Goal: Communication & Community: Answer question/provide support

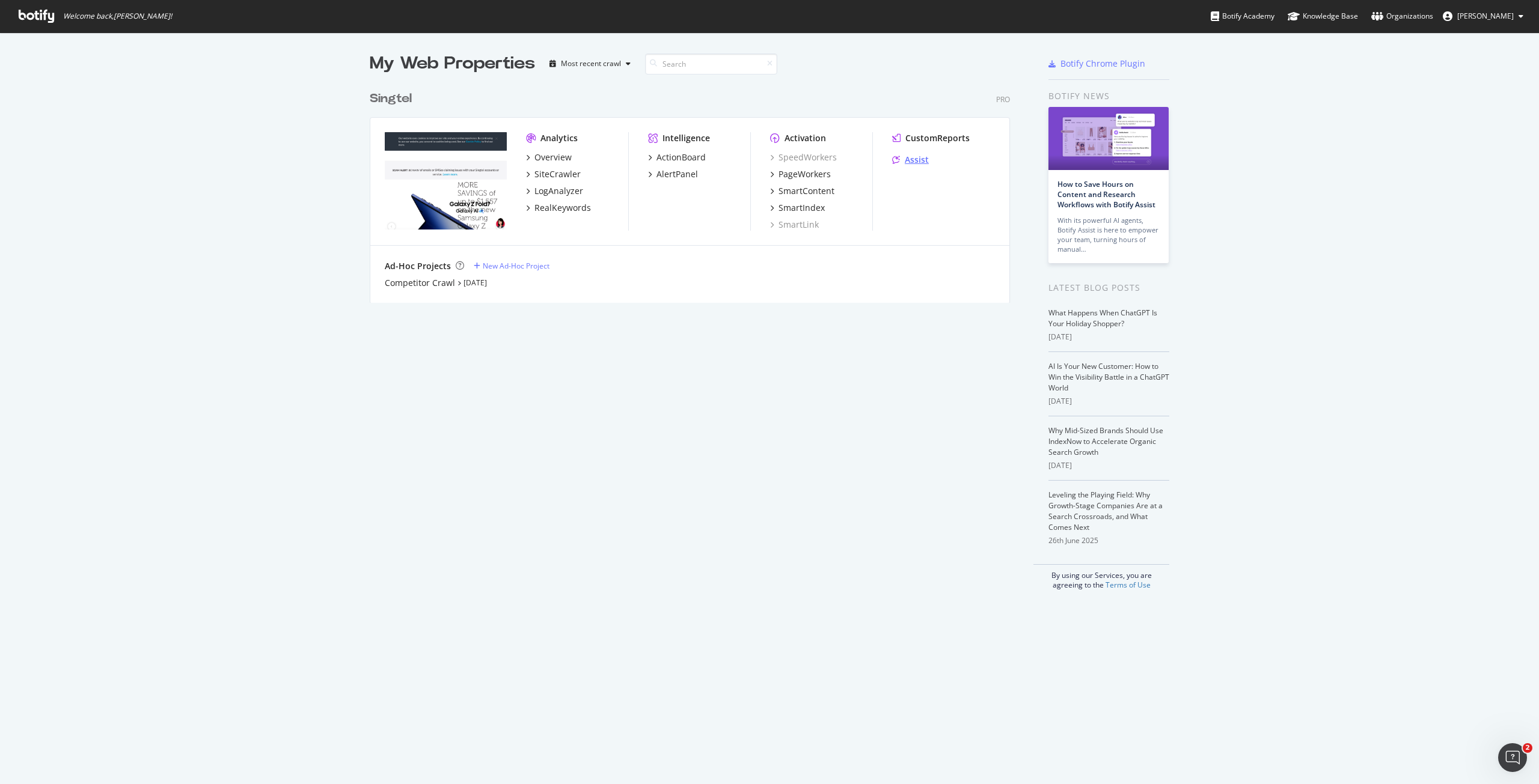
click at [919, 165] on div "Assist" at bounding box center [917, 160] width 24 height 12
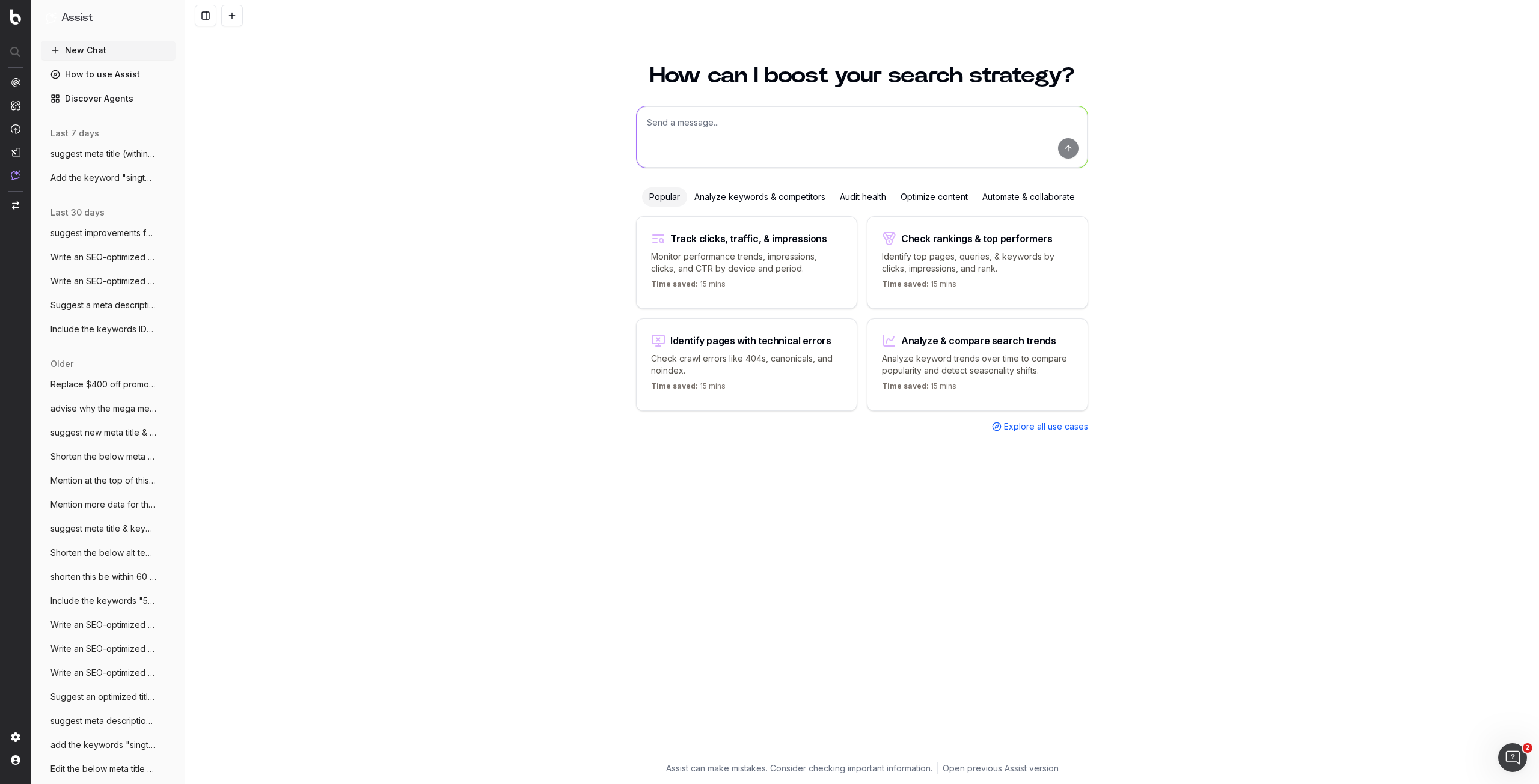
click at [676, 128] on textarea at bounding box center [862, 136] width 451 height 61
type textarea "what are the current trending keywords for iphone 17?"
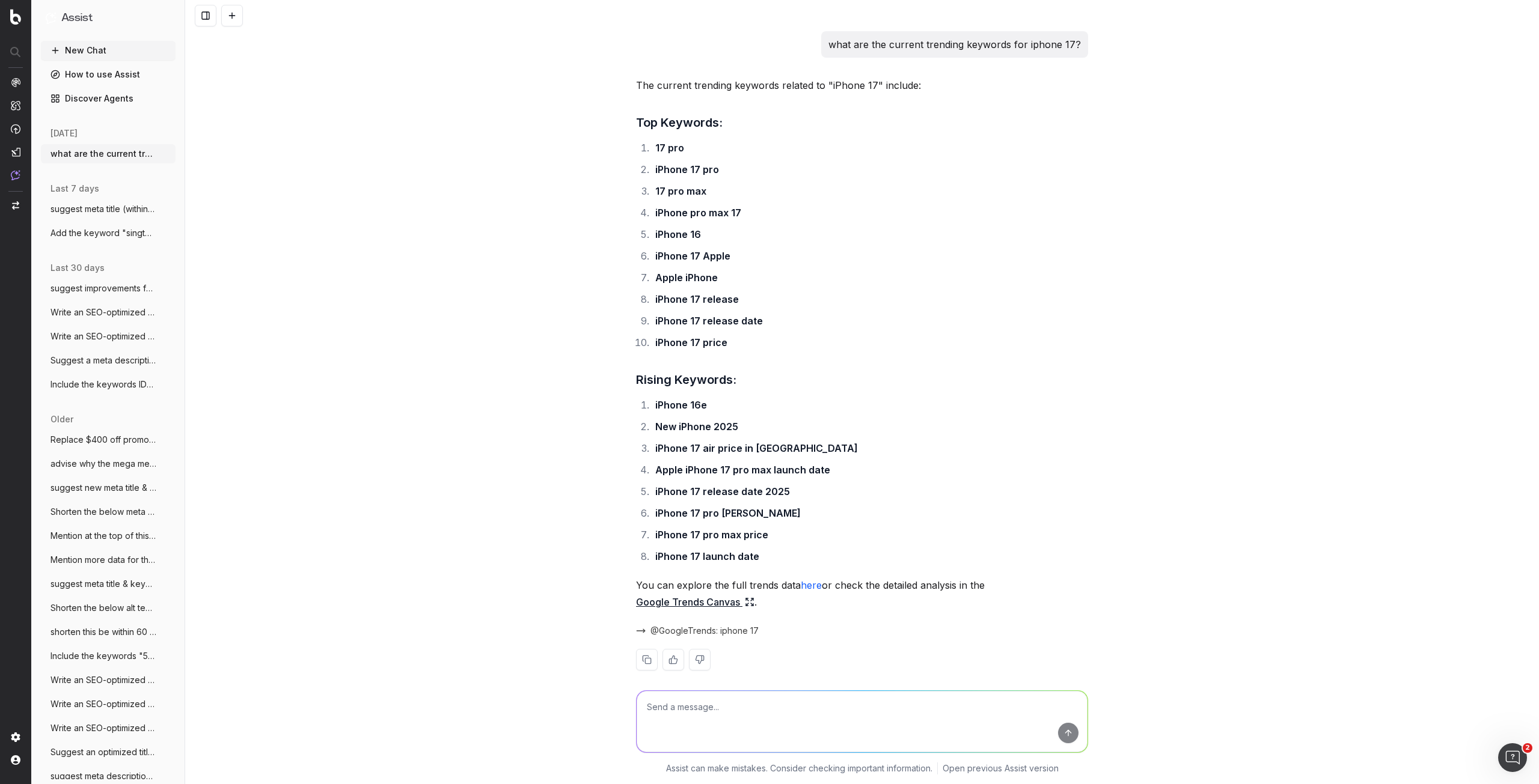
scroll to position [14, 0]
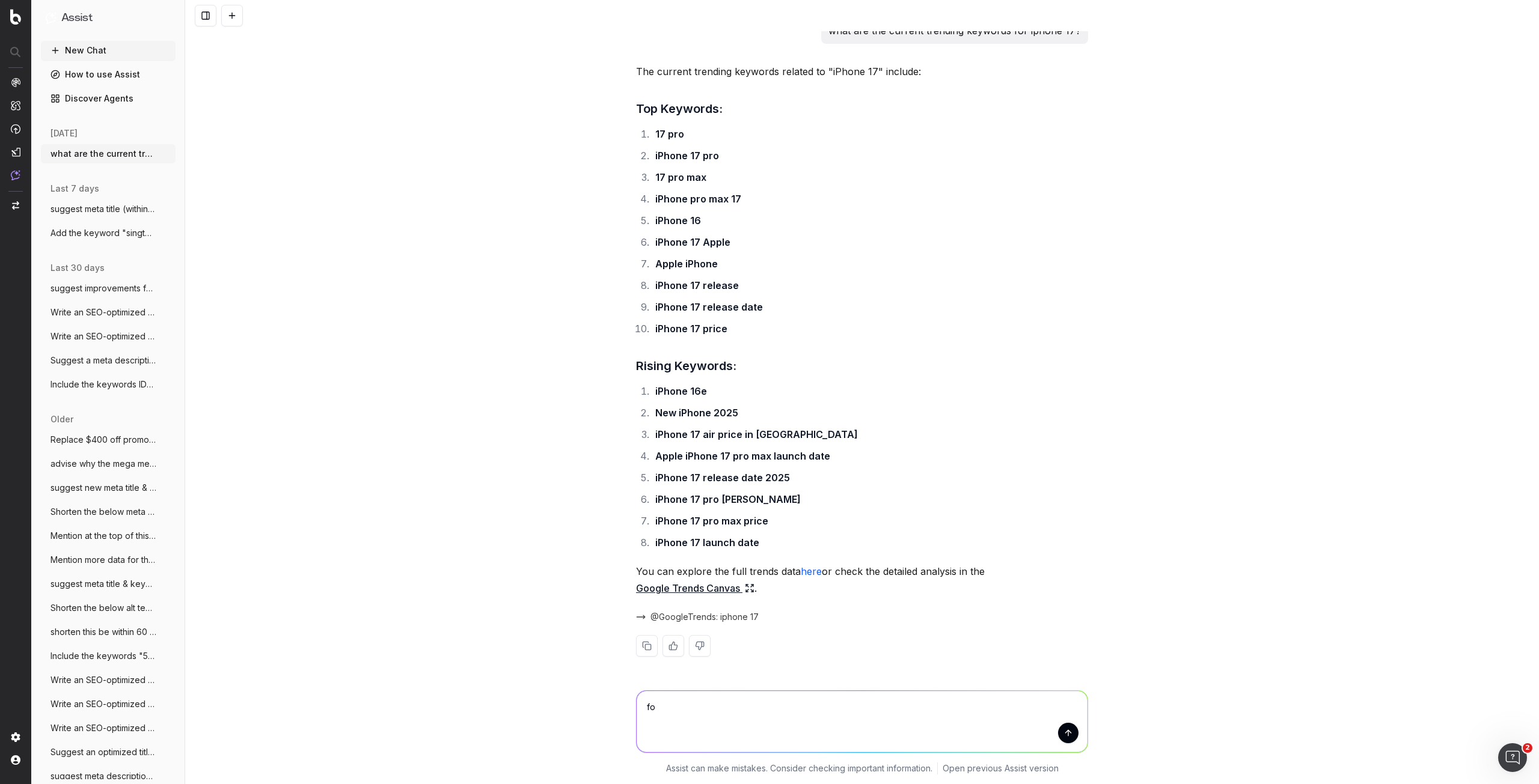
type textarea "f"
type textarea "for singapore"
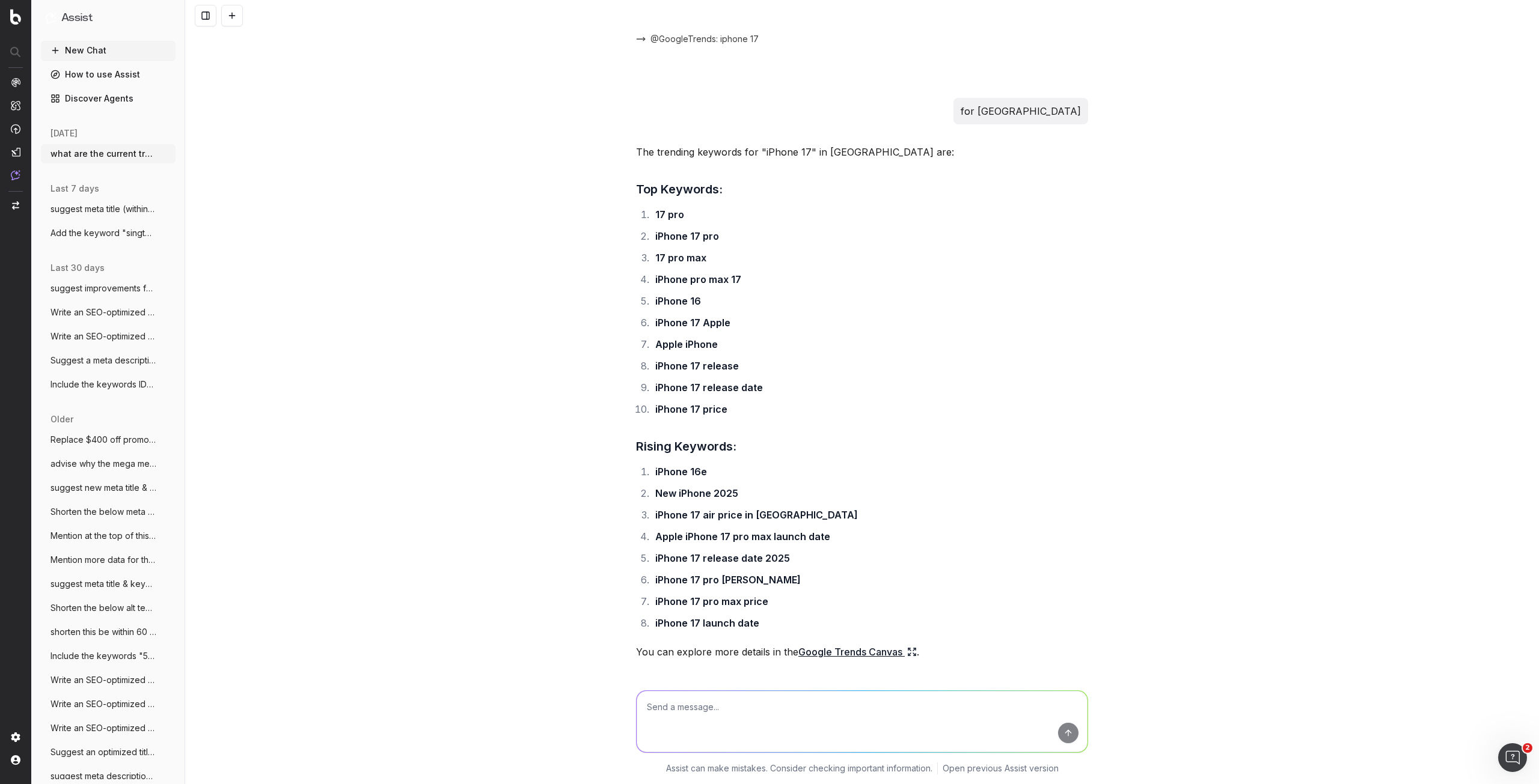
scroll to position [656, 0]
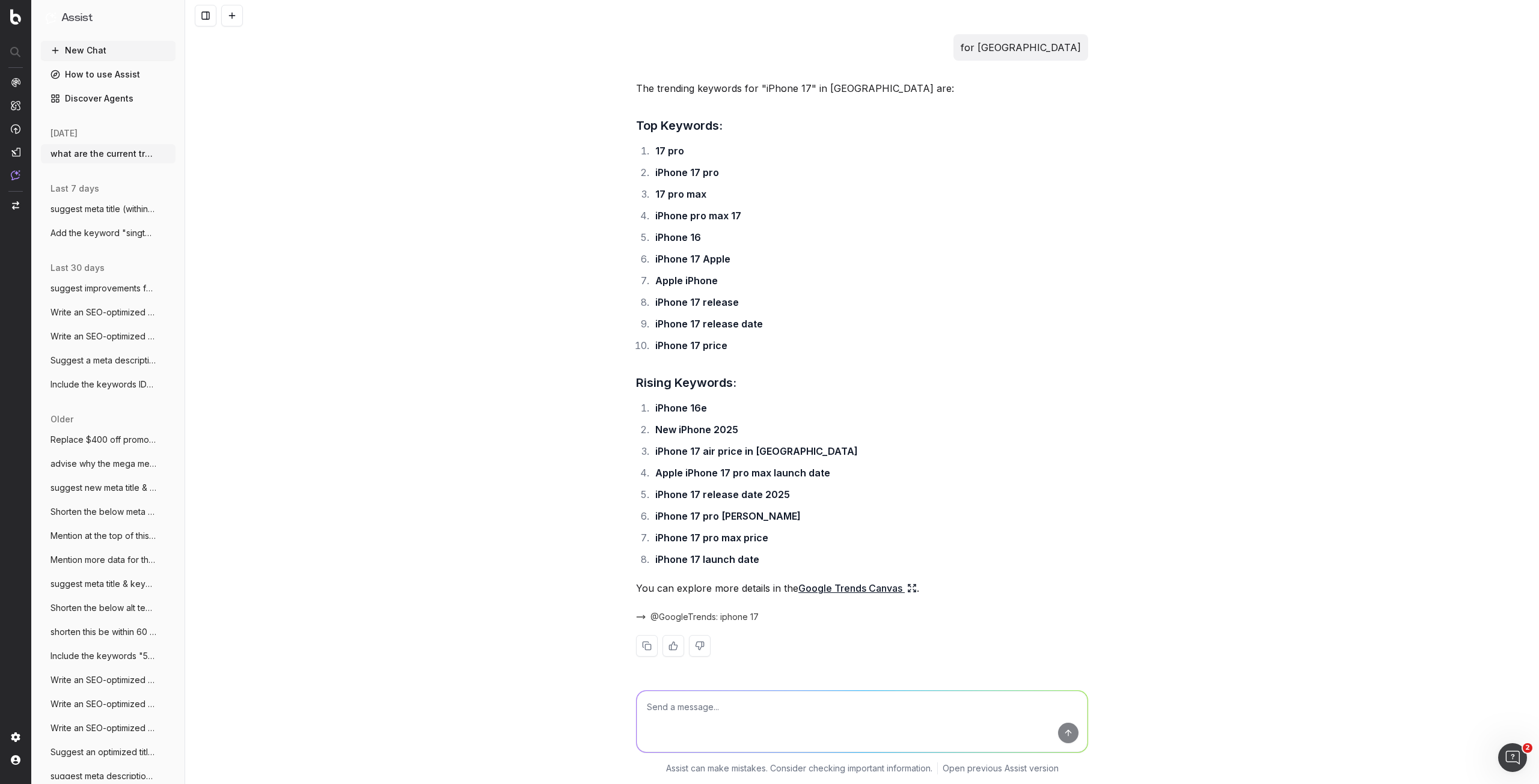
click at [862, 588] on link "Google Trends Canvas" at bounding box center [857, 588] width 118 height 17
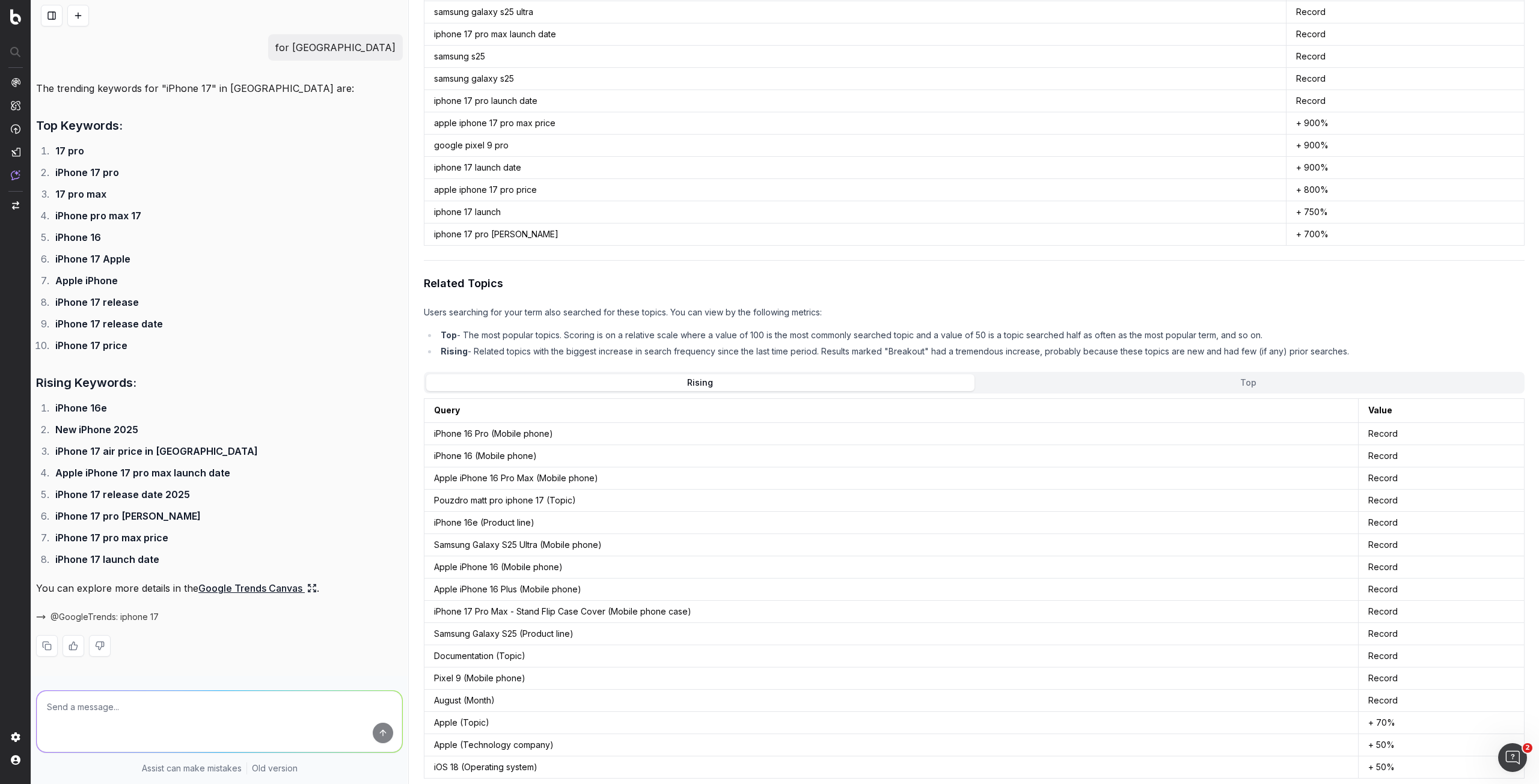
scroll to position [1235, 0]
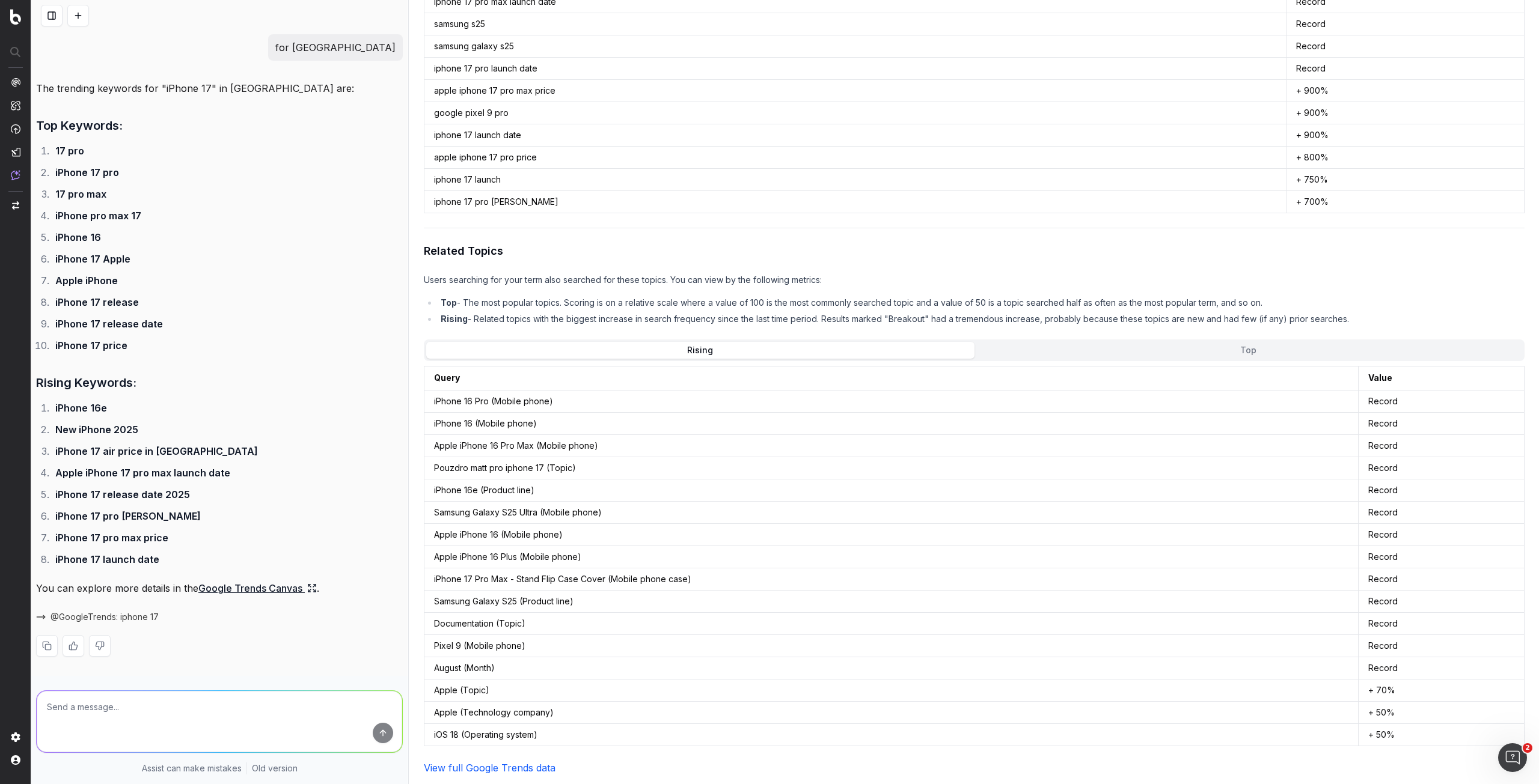
click at [188, 702] on textarea at bounding box center [220, 721] width 365 height 61
click at [124, 705] on textarea at bounding box center [220, 721] width 365 height 61
drag, startPoint x: 145, startPoint y: 712, endPoint x: 17, endPoint y: 730, distance: 129.3
click at [23, 732] on div "Assist New Chat How to use Assist Discover Agents today what are the current tr…" at bounding box center [770, 392] width 1539 height 784
paste textarea "Stay Tuned for Apple’s Upcoming iPhone Announcement Apple has officially announ…"
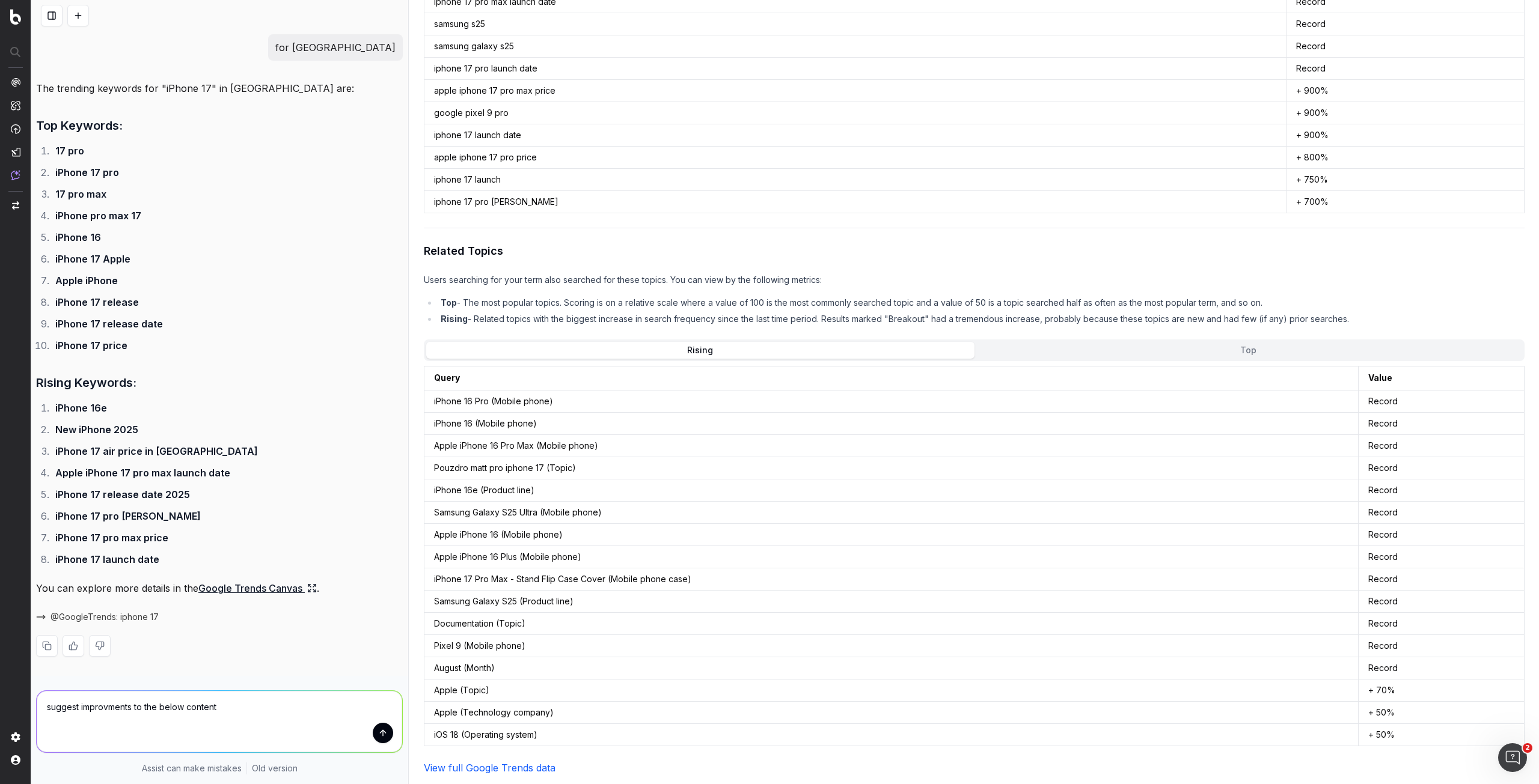
type textarea "suggest improvments to the below content Stay Tuned for Apple’s Upcoming iPhone…"
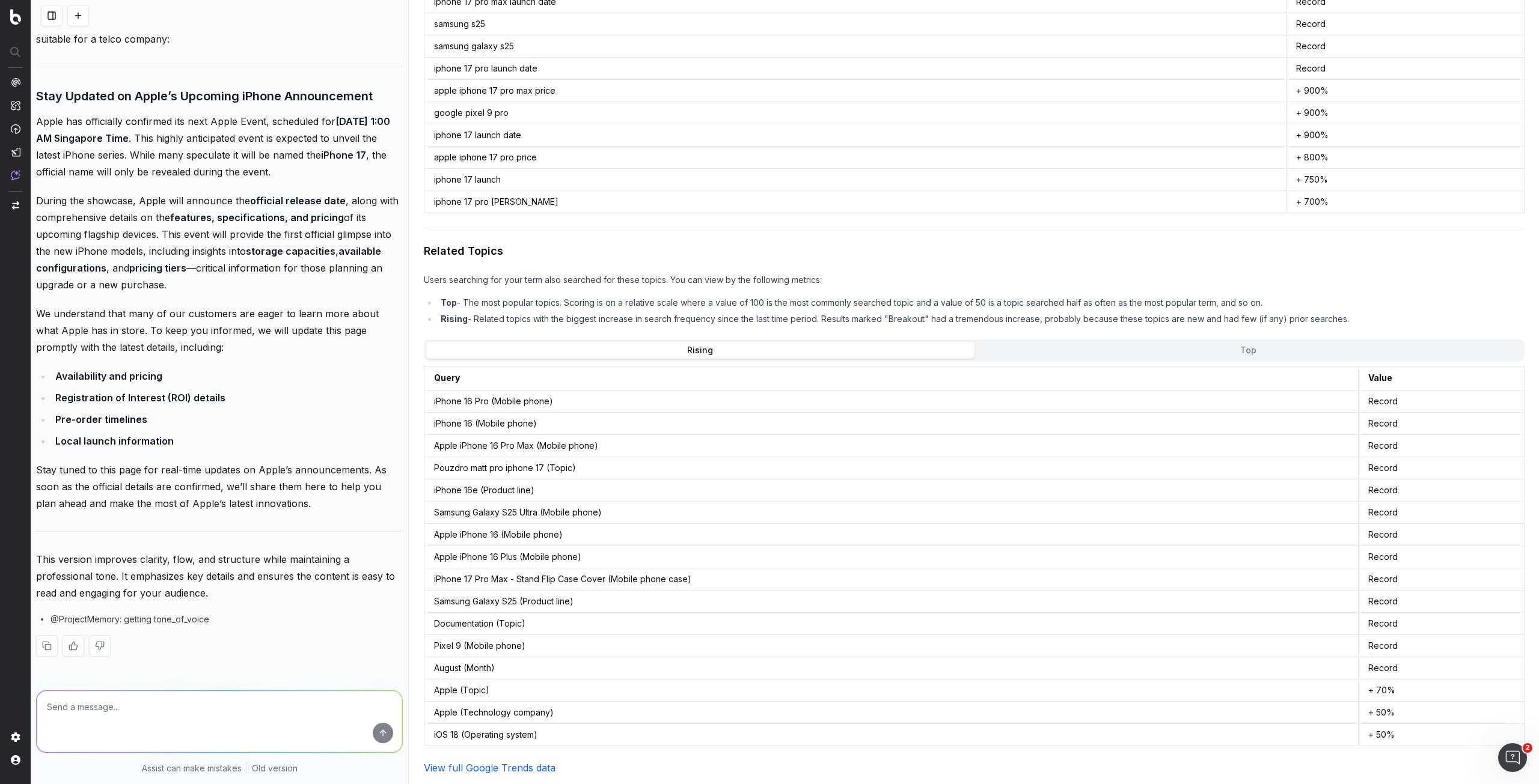
scroll to position [1686, 0]
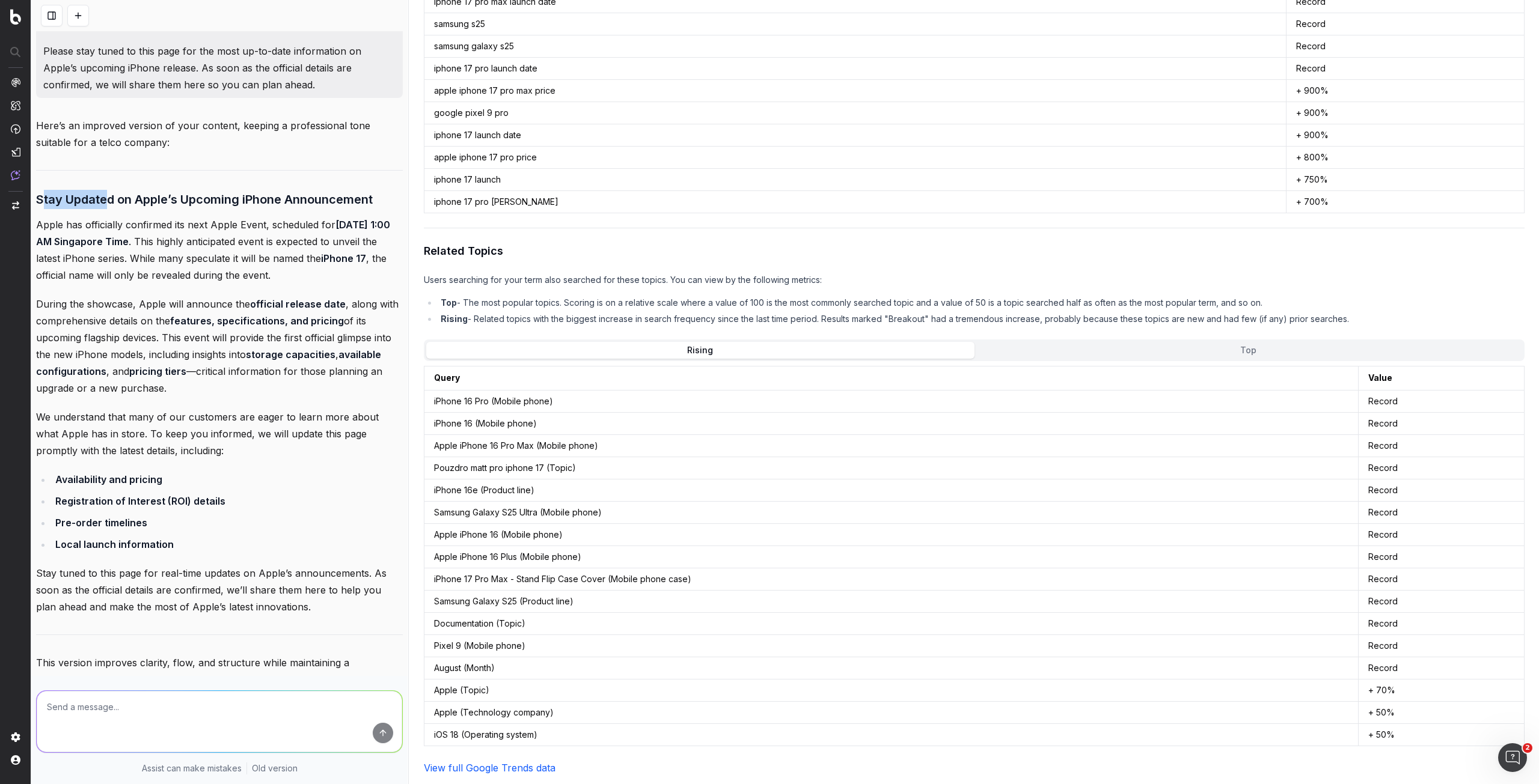
drag, startPoint x: 40, startPoint y: 216, endPoint x: 104, endPoint y: 216, distance: 64.0
click at [104, 209] on h3 "Stay Updated on Apple’s Upcoming iPhone Announcement" at bounding box center [219, 199] width 366 height 19
click at [183, 716] on textarea at bounding box center [220, 721] width 365 height 61
click at [199, 702] on textarea at bounding box center [220, 721] width 365 height 61
click at [182, 706] on textarea "add in keyword for singtel" at bounding box center [220, 721] width 365 height 61
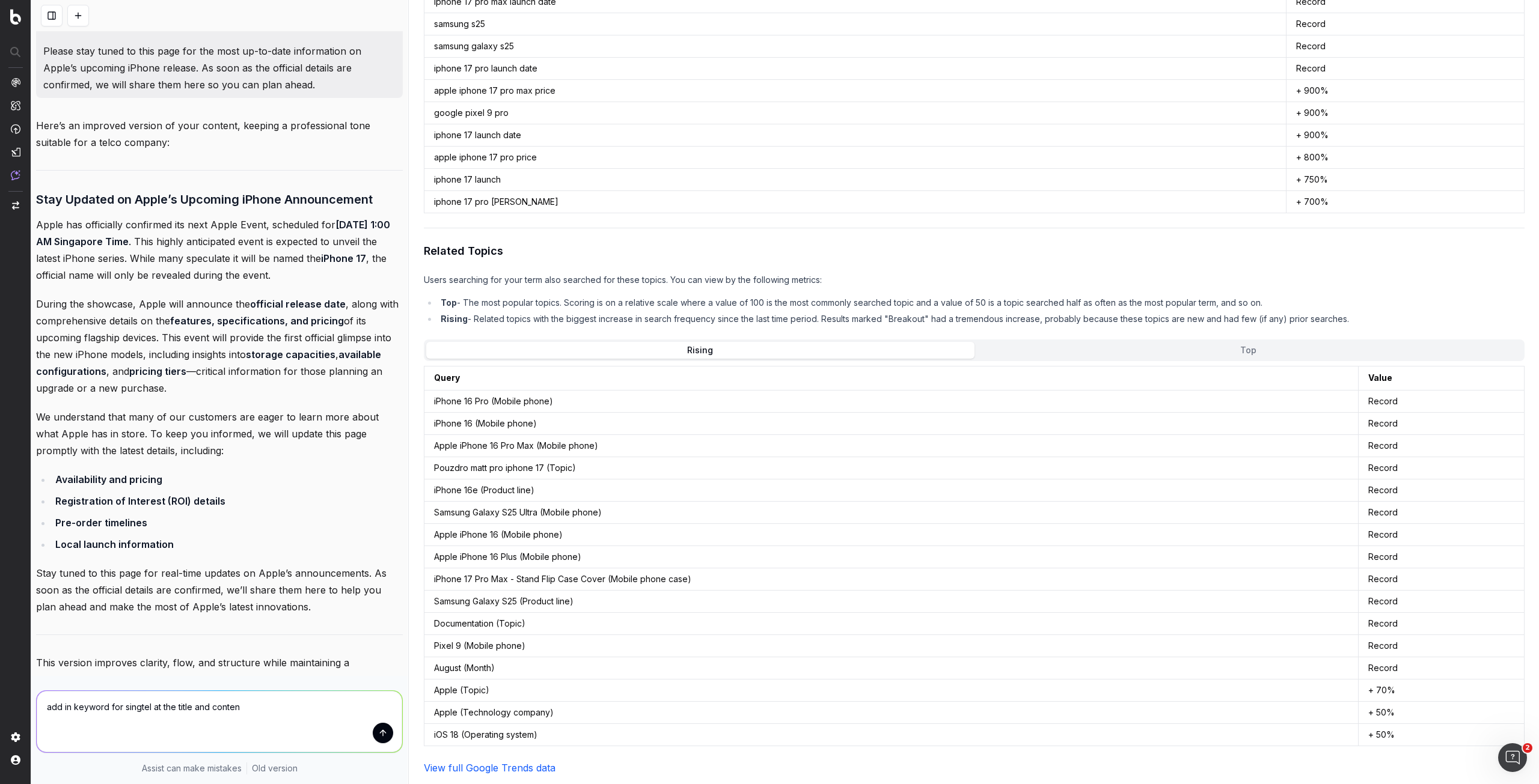
type textarea "add in keyword for singtel at the title and content"
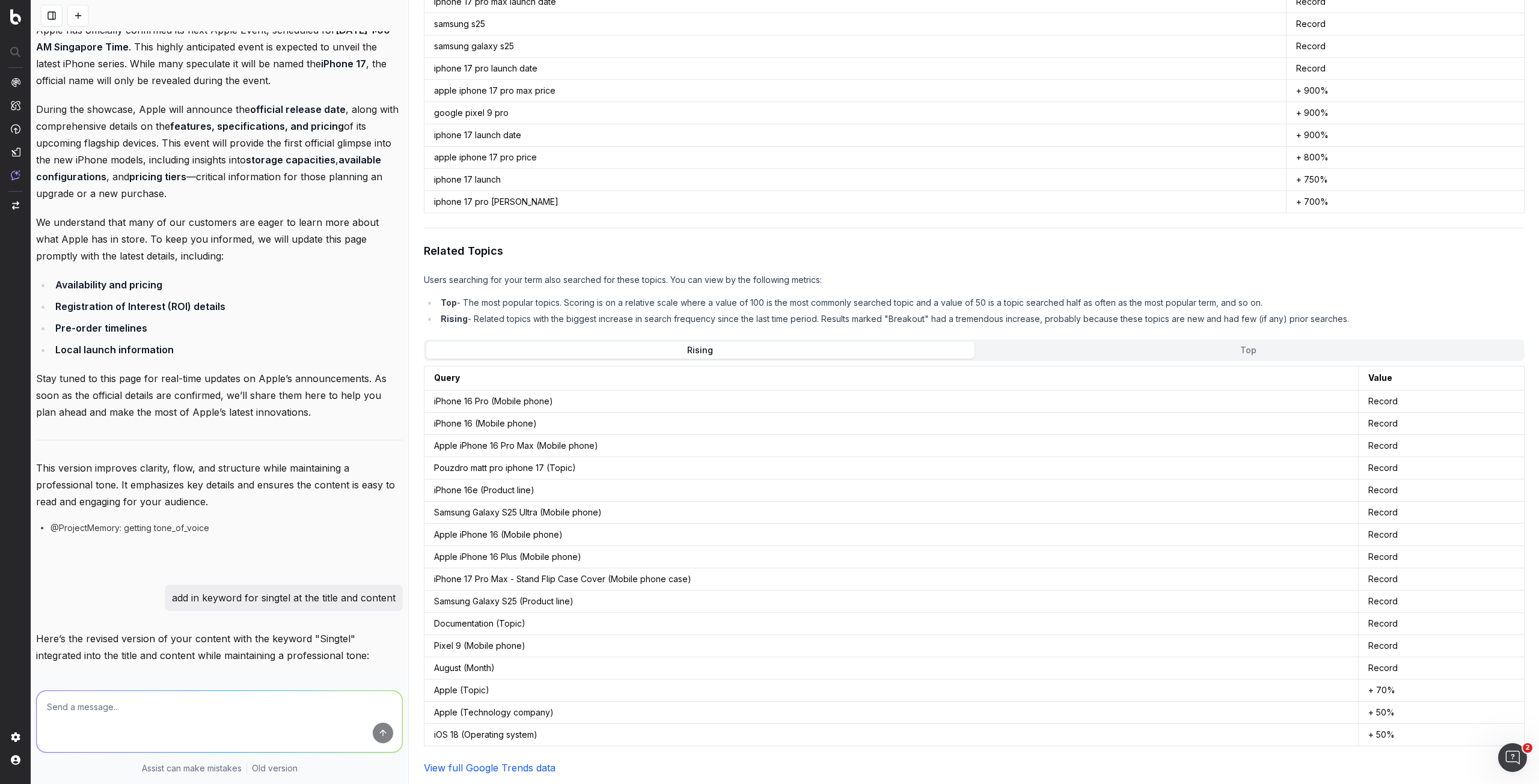
scroll to position [2545, 0]
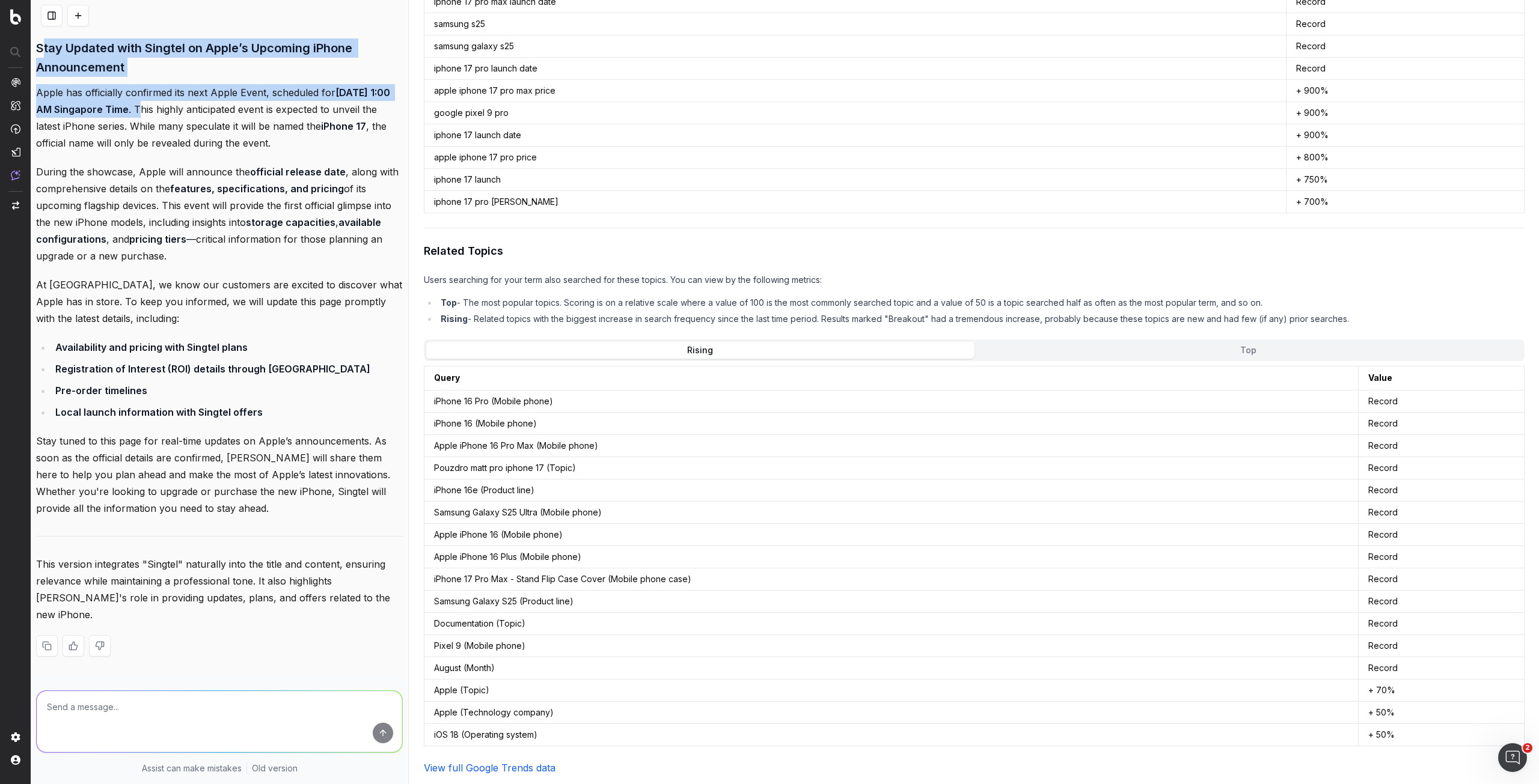
drag, startPoint x: 40, startPoint y: 59, endPoint x: 251, endPoint y: 127, distance: 221.7
click at [251, 127] on div "Here’s the revised version of your content with the keyword "Singtel" integrate…" at bounding box center [219, 320] width 366 height 710
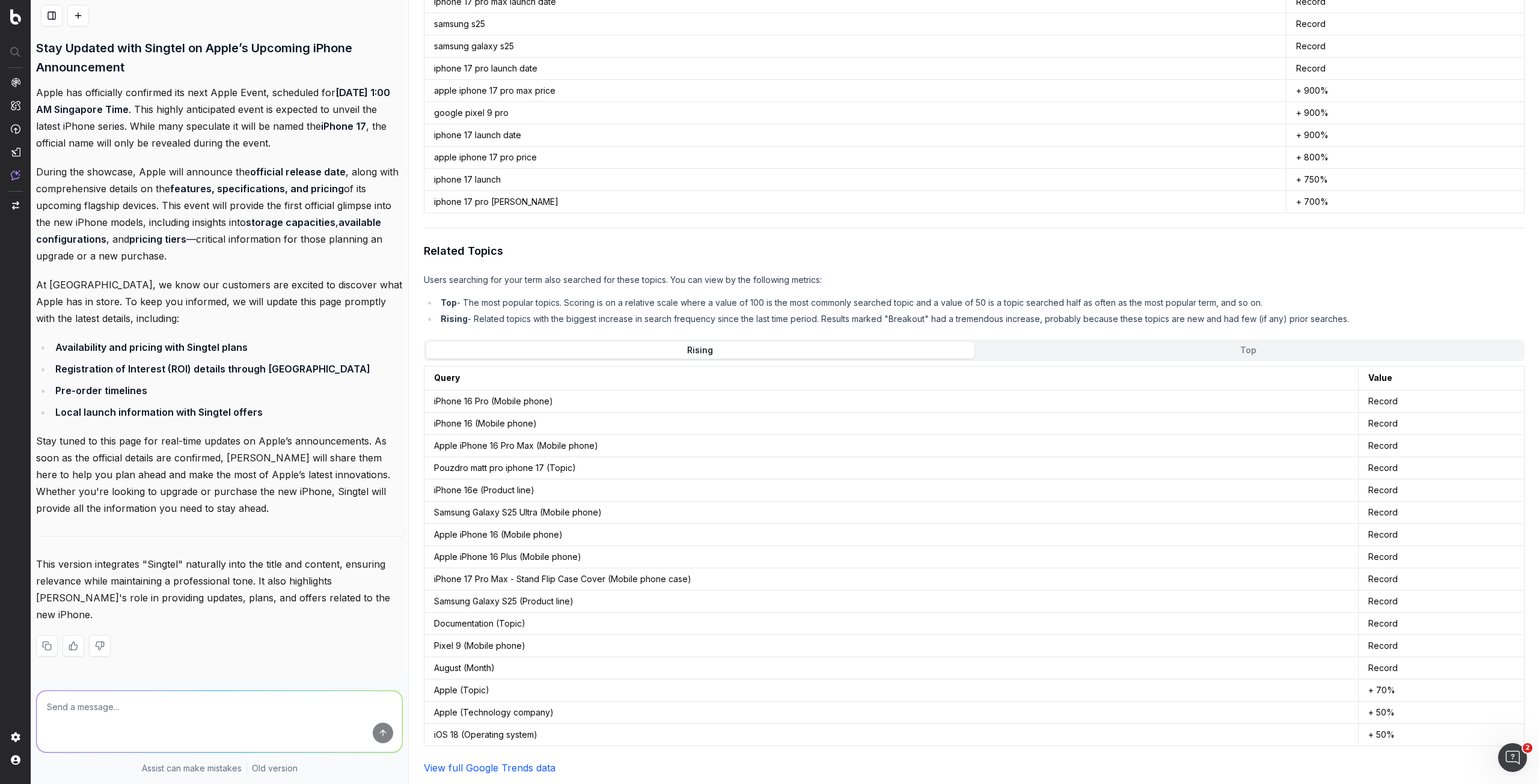
click at [159, 152] on p "Apple has officially confirmed its next Apple Event, scheduled for 10 September…" at bounding box center [219, 118] width 366 height 67
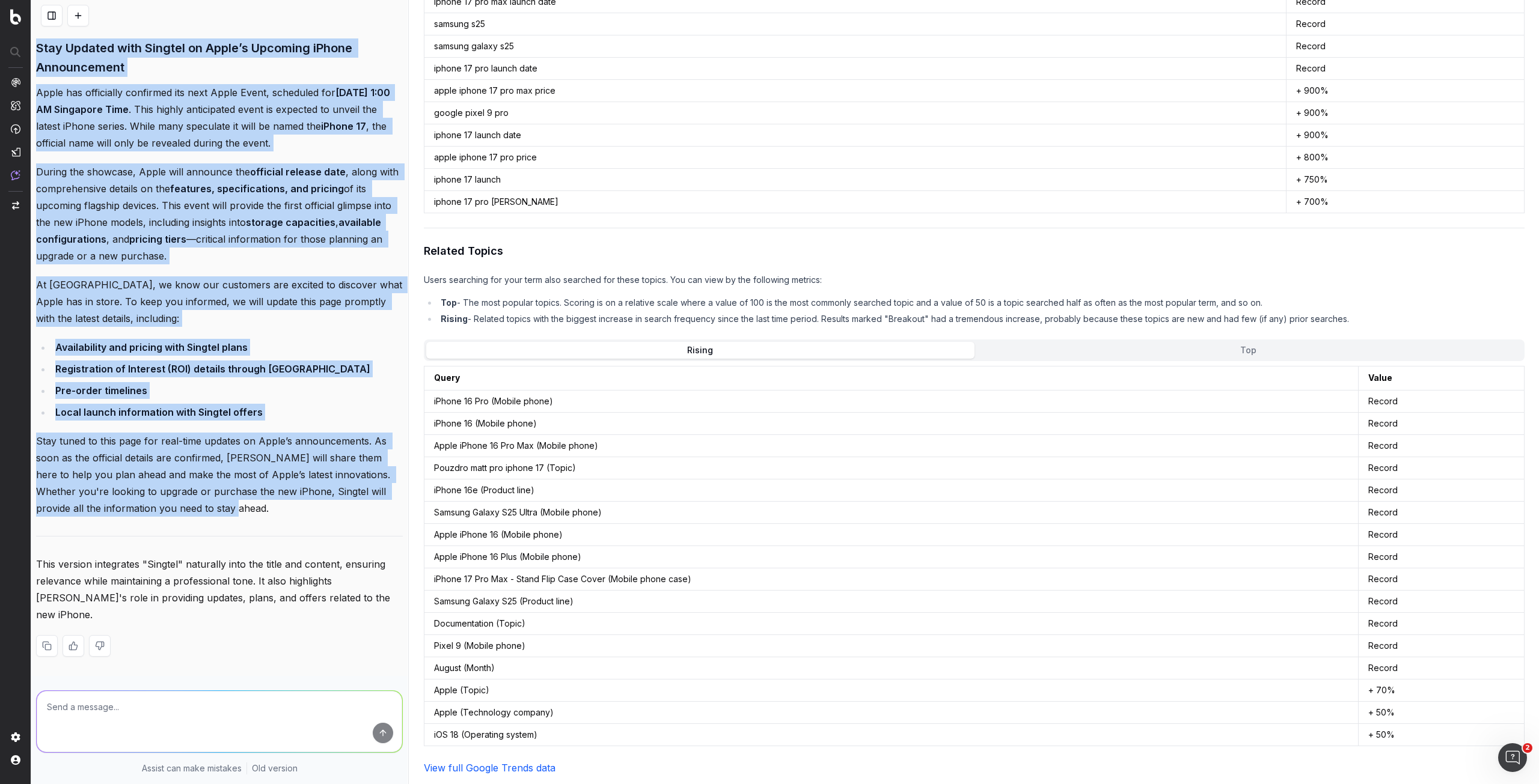
drag, startPoint x: 38, startPoint y: 62, endPoint x: 368, endPoint y: 522, distance: 566.1
click at [366, 523] on div "Here’s the revised version of your content with the keyword "Singtel" integrate…" at bounding box center [219, 320] width 366 height 710
copy div "Stay Updated with Singtel on Apple’s Upcoming iPhone Announcement Apple has off…"
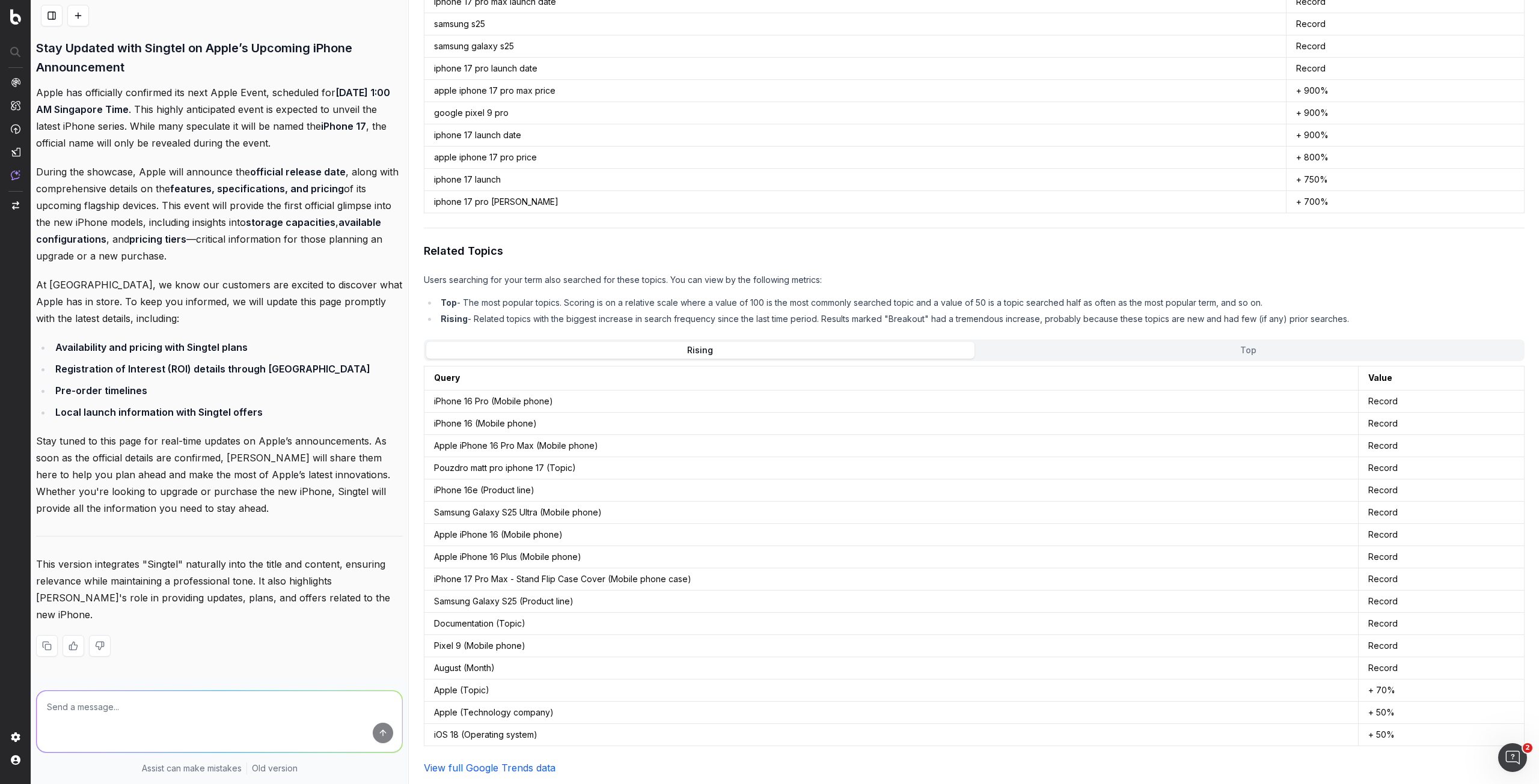
click at [103, 708] on textarea at bounding box center [220, 721] width 365 height 61
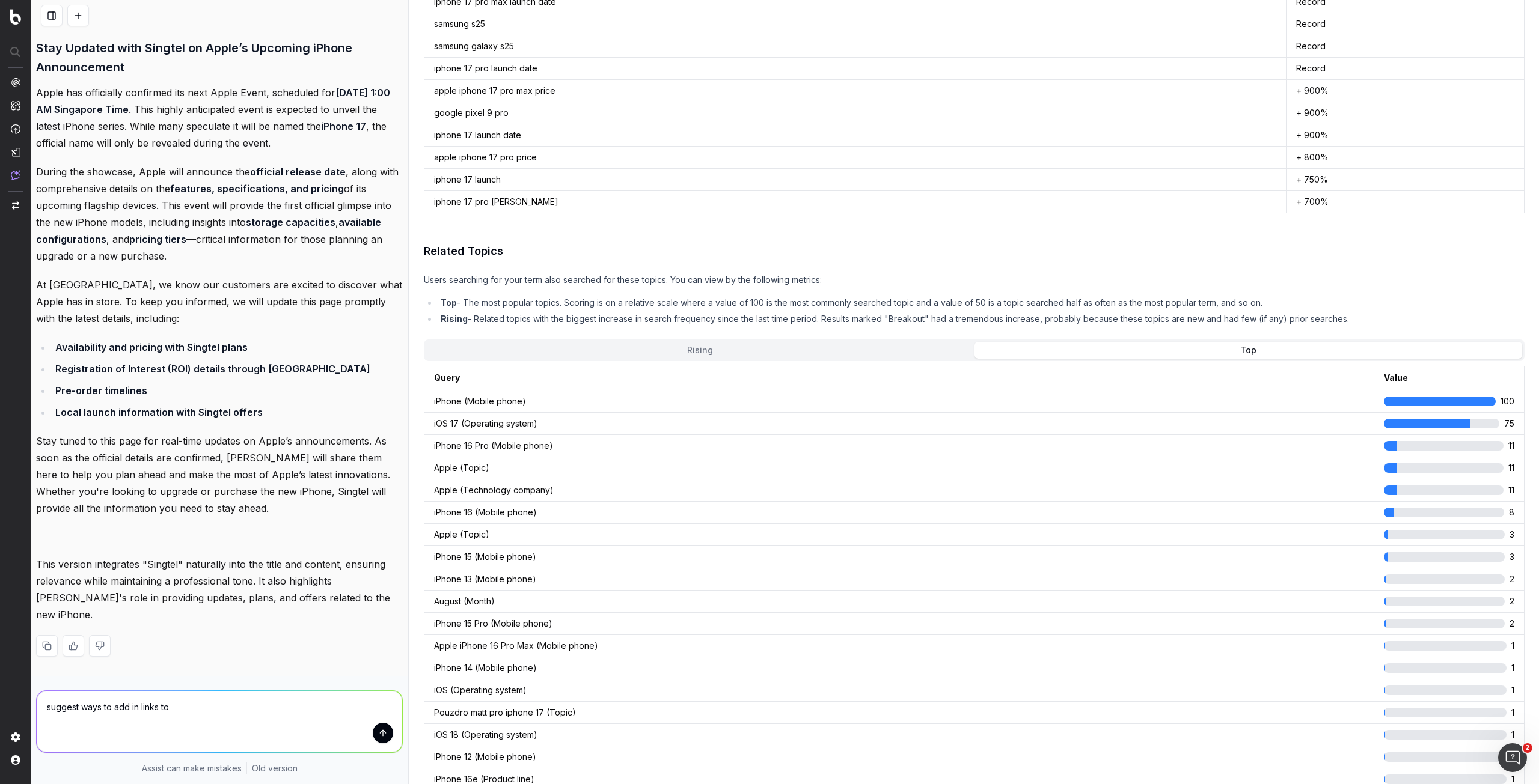
click at [1148, 345] on button "Top" at bounding box center [1248, 351] width 547 height 17
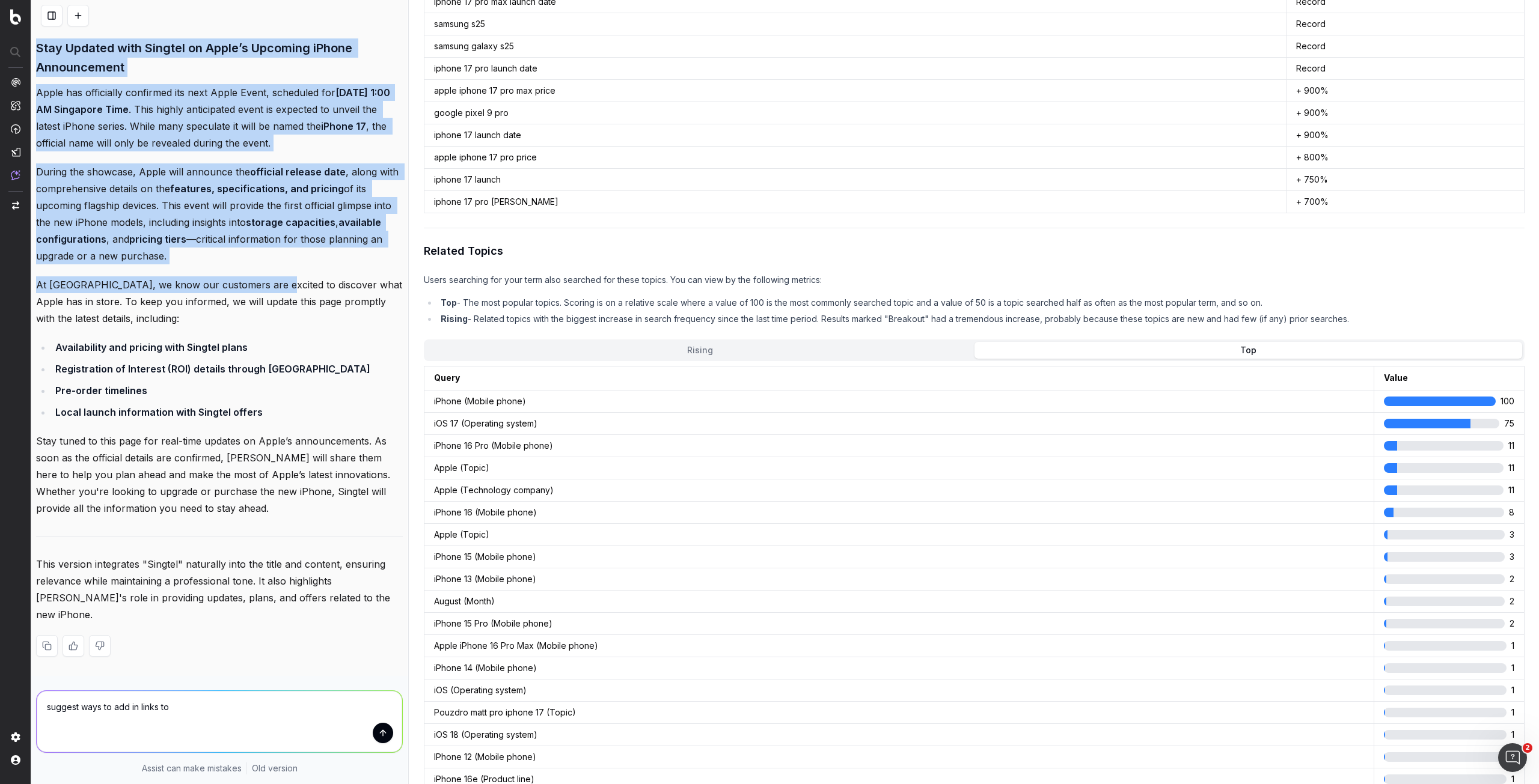
drag, startPoint x: 37, startPoint y: 60, endPoint x: 263, endPoint y: 308, distance: 335.5
click at [263, 308] on div "Here’s the revised version of your content with the keyword "Singtel" integrate…" at bounding box center [219, 320] width 366 height 710
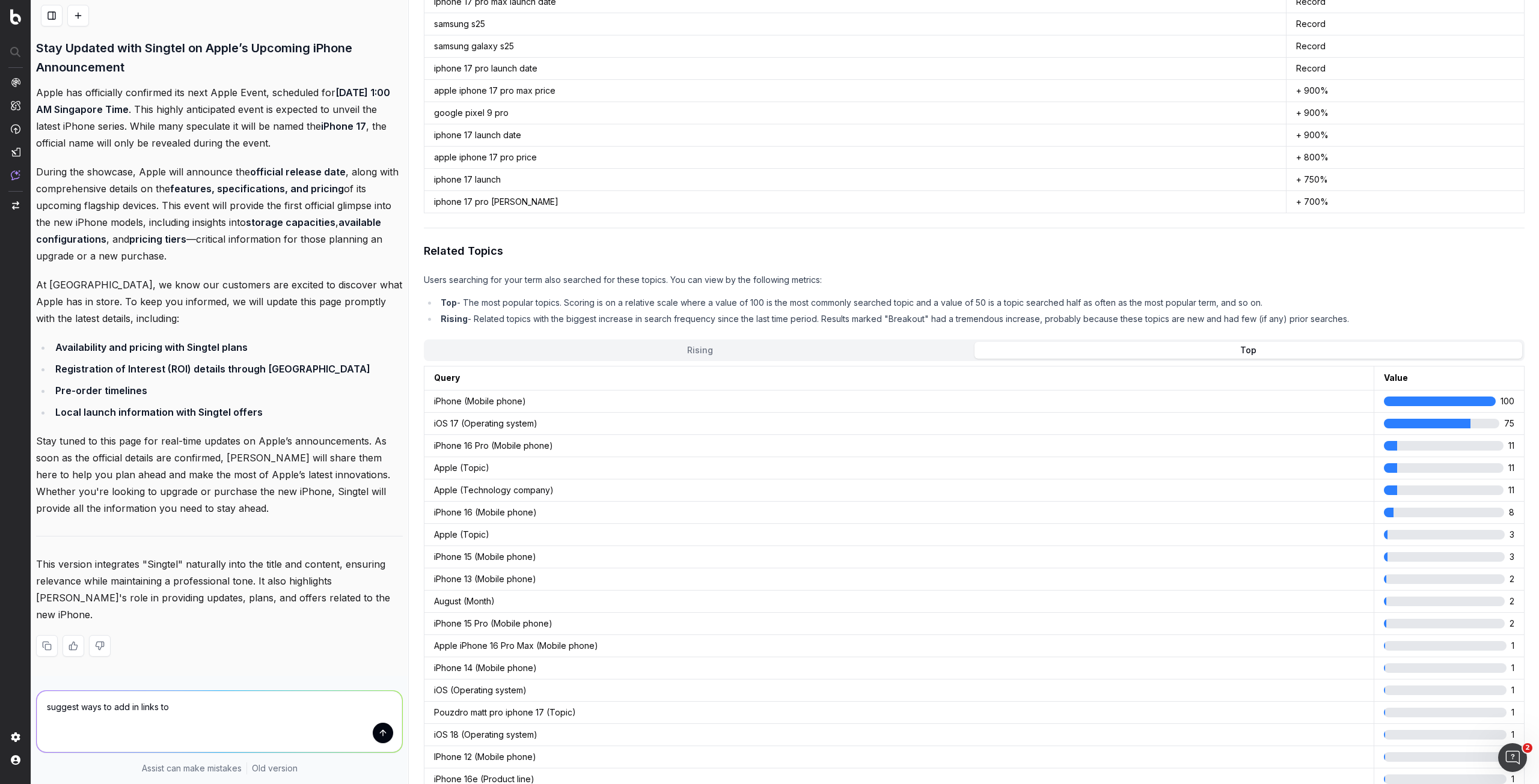
click at [187, 707] on textarea "suggest ways to add in links to" at bounding box center [220, 721] width 365 height 61
click at [142, 708] on textarea "suggest ways to add in links to" at bounding box center [220, 721] width 365 height 61
click at [229, 715] on textarea "suggest ways to add inlinks to" at bounding box center [220, 721] width 365 height 61
type textarea "suggest ways to add inlinks to our apple eshop product category page"
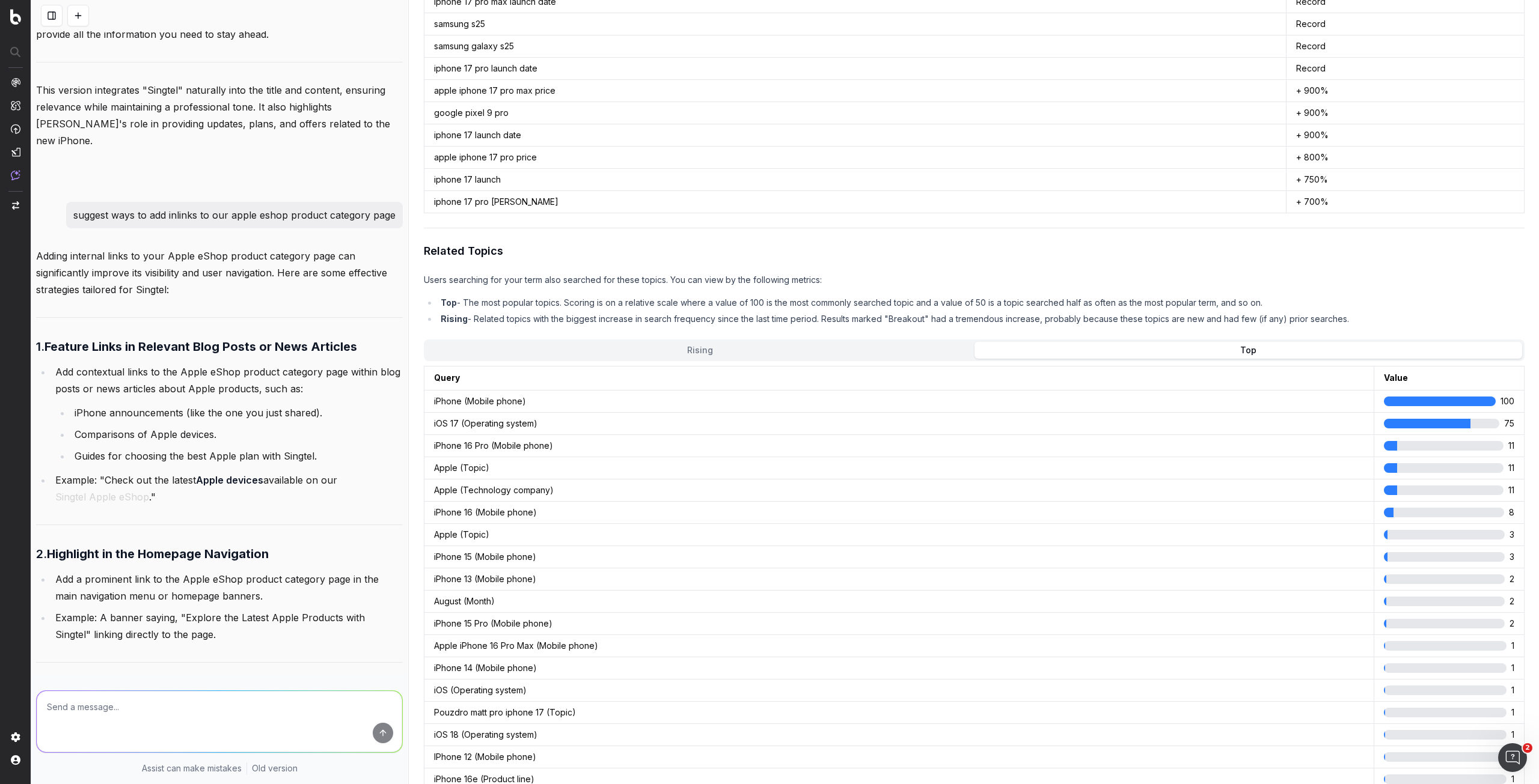
scroll to position [3021, 0]
click at [140, 704] on textarea at bounding box center [220, 721] width 365 height 61
type textarea "to the above announcement"
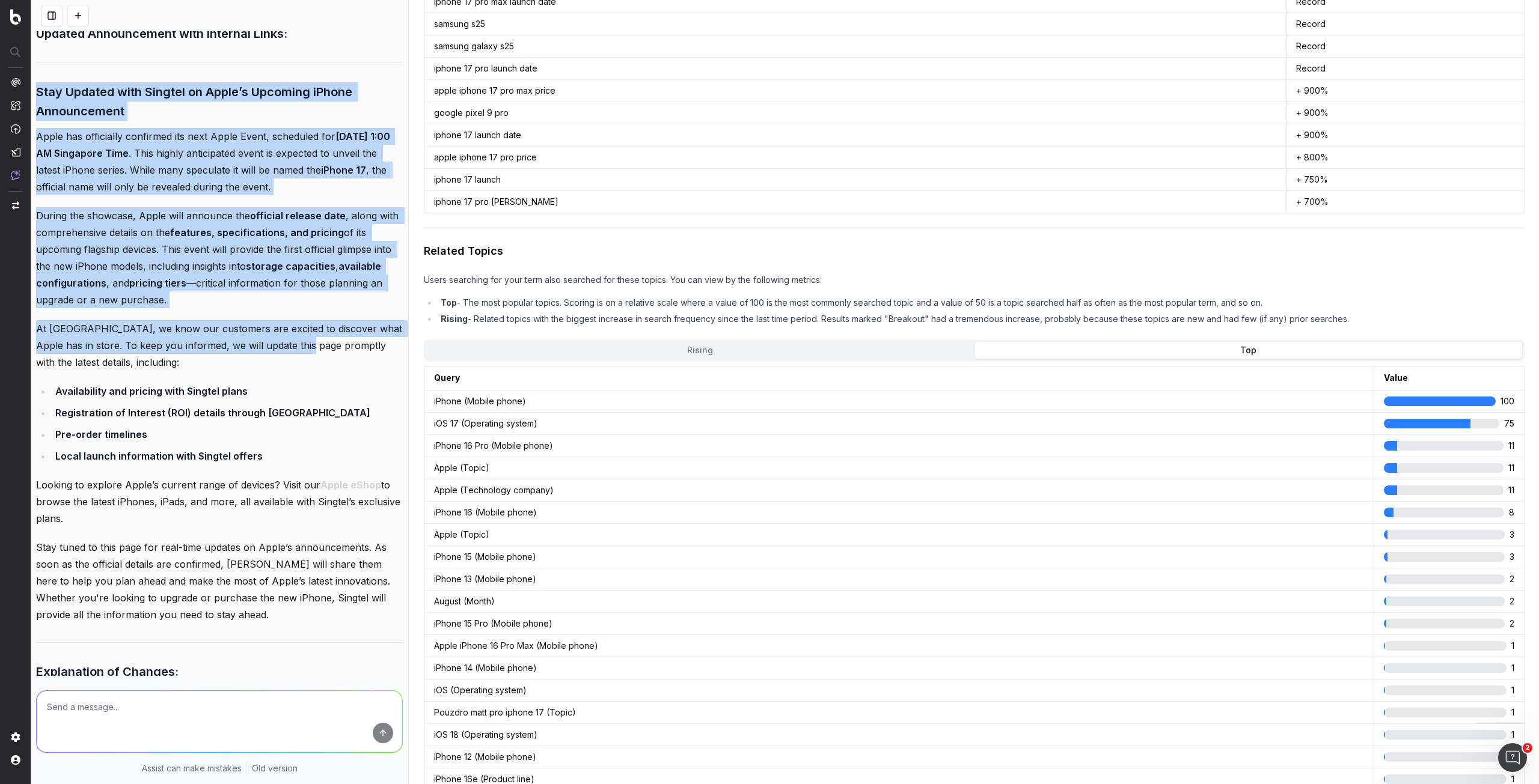
scroll to position [4964, 0]
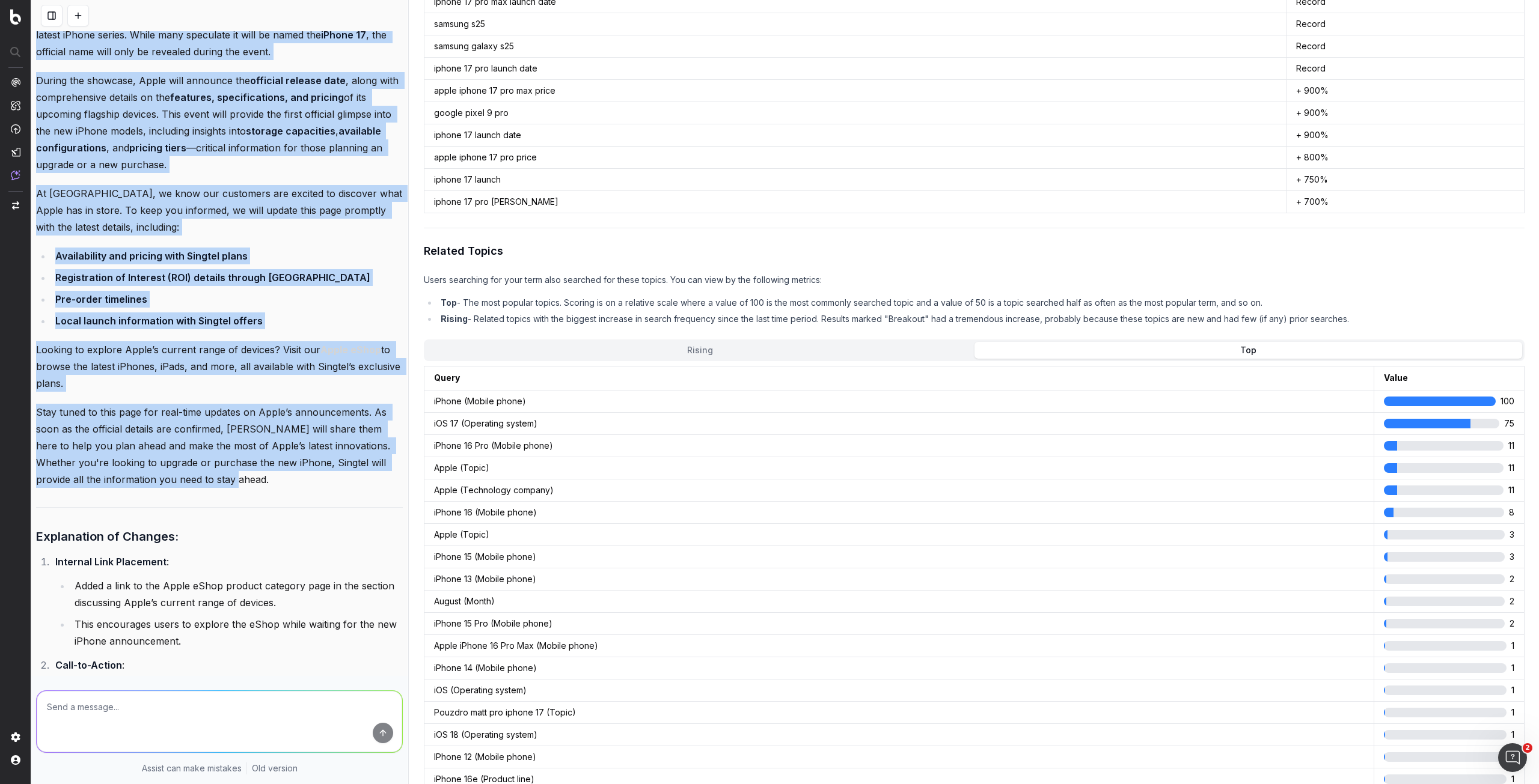
drag, startPoint x: 39, startPoint y: 117, endPoint x: 295, endPoint y: 456, distance: 424.8
click at [295, 456] on div "Here’s how you can add internal links to the Apple eShop product category page …" at bounding box center [219, 314] width 366 height 997
copy div "Stay Updated with Singtel on Apple’s Upcoming iPhone Announcement Apple has off…"
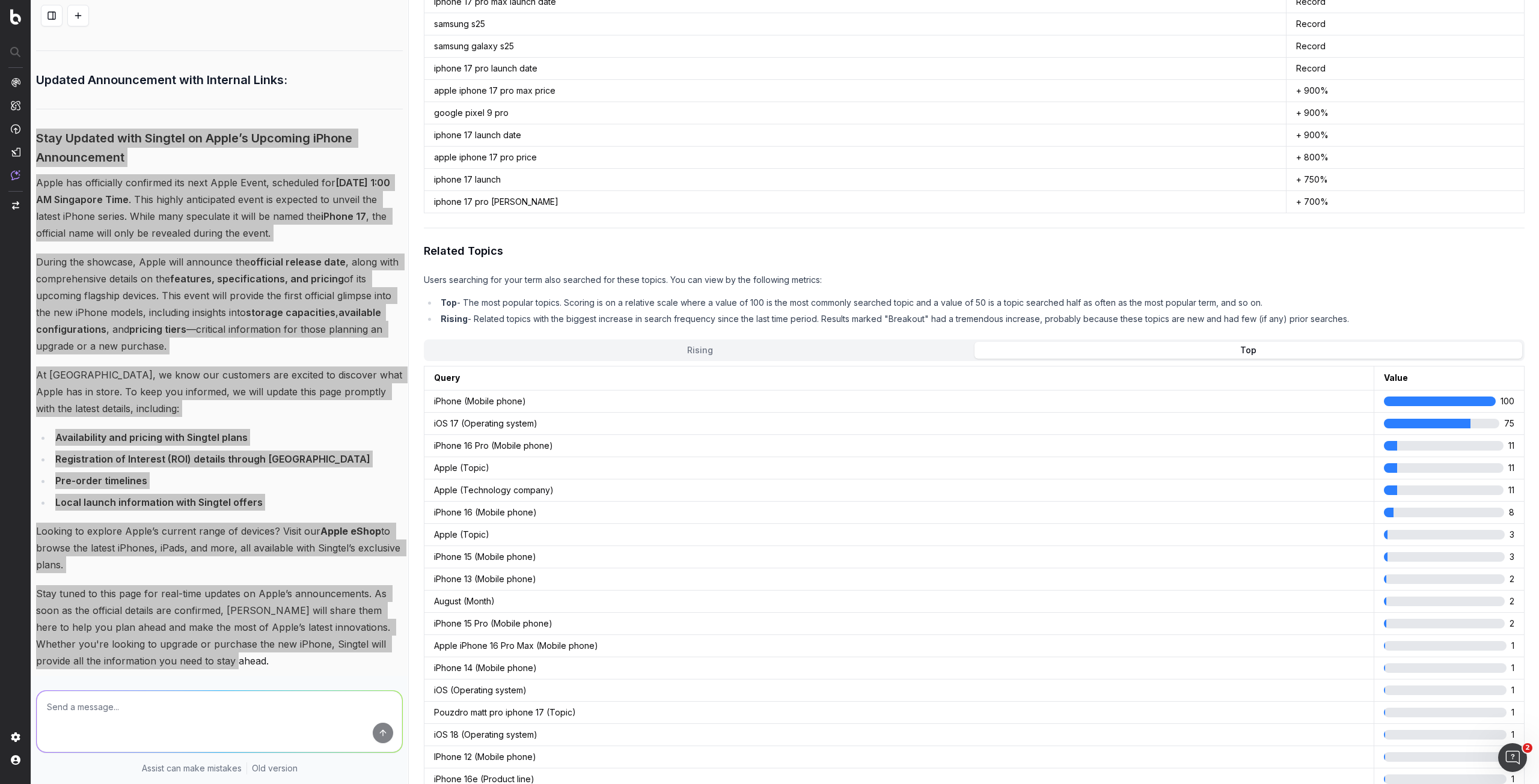
scroll to position [4784, 0]
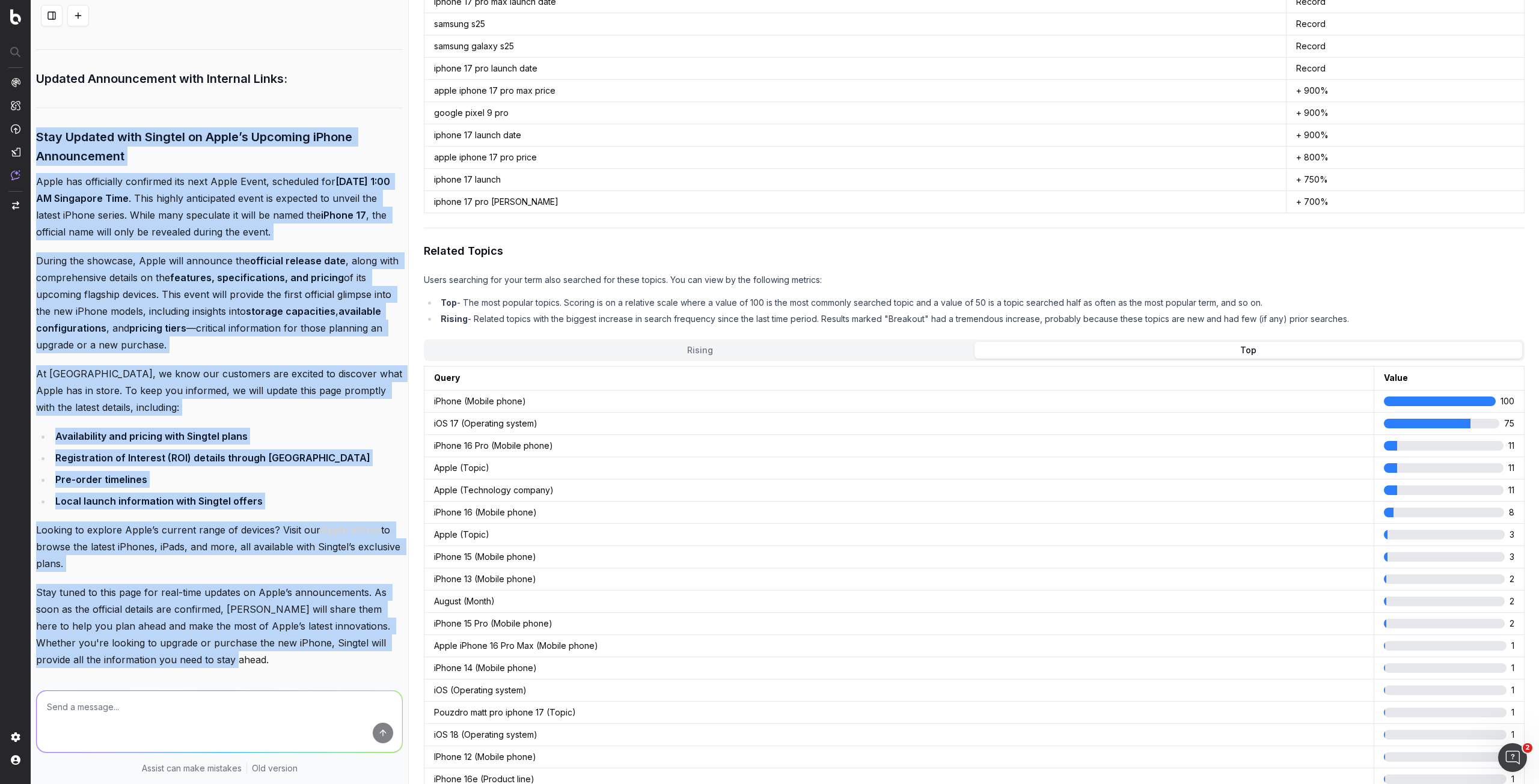
click at [268, 339] on div "Here’s how you can add internal links to the Apple eShop product category page …" at bounding box center [219, 495] width 366 height 997
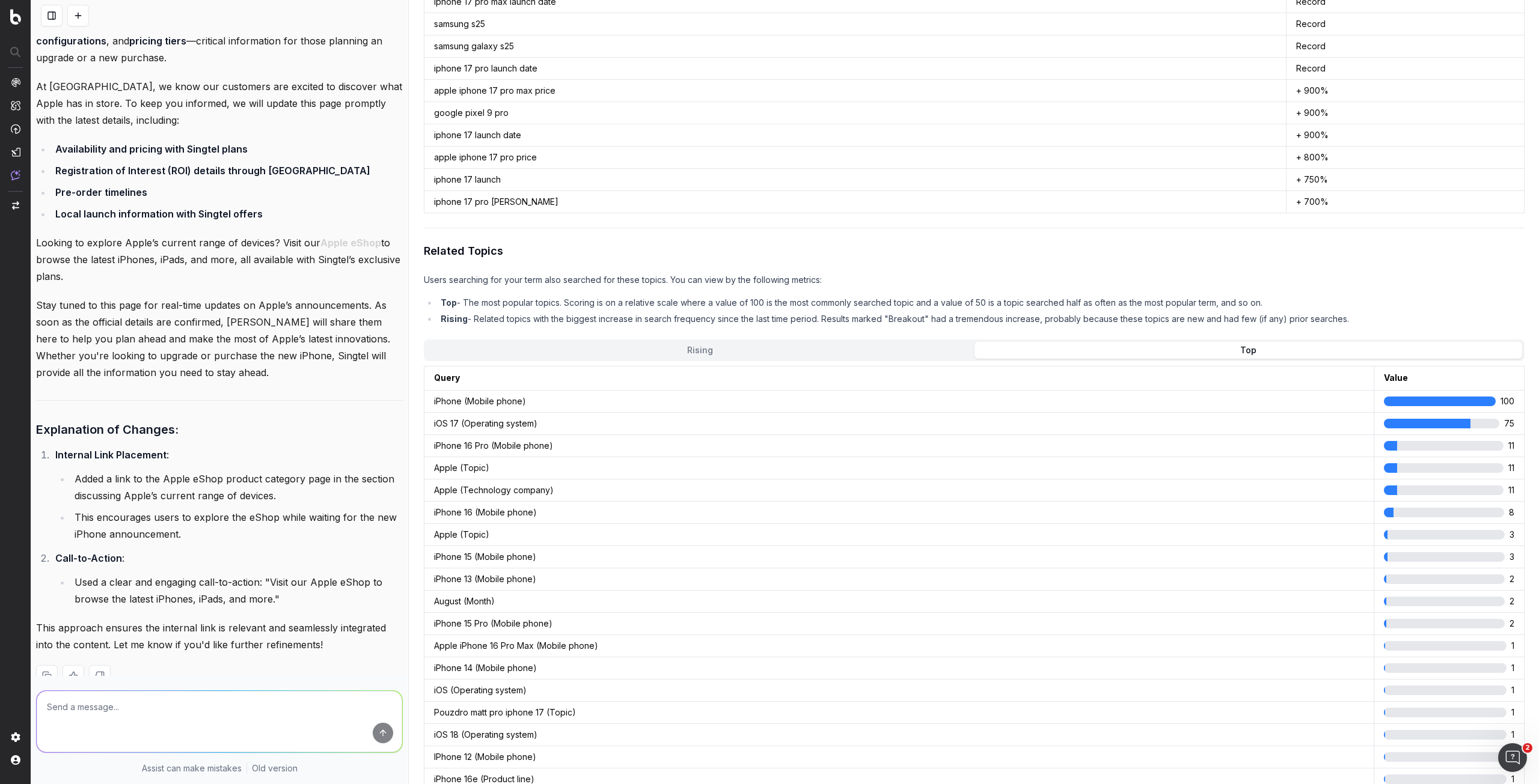
scroll to position [5085, 0]
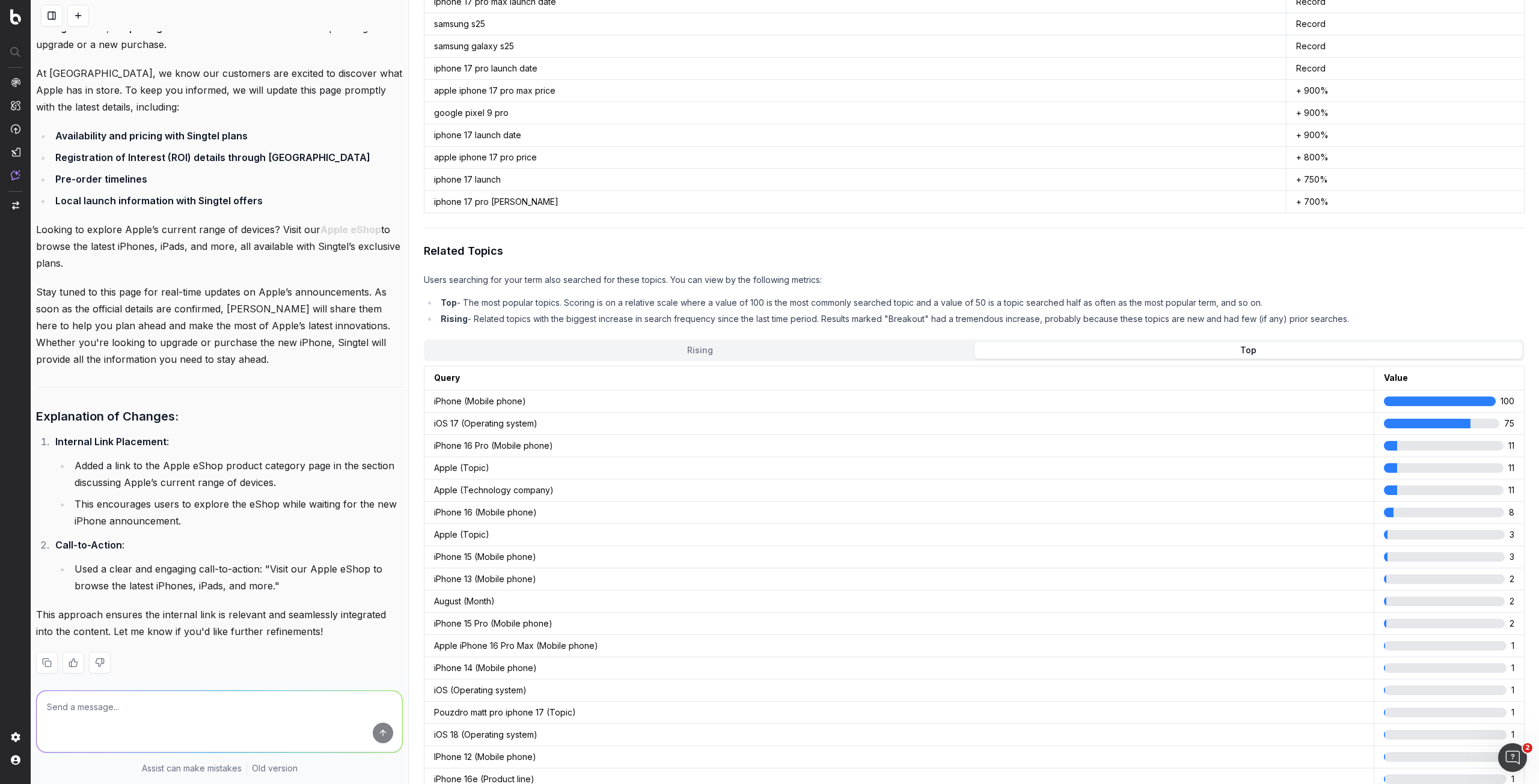
click at [164, 708] on textarea at bounding box center [220, 721] width 365 height 61
type textarea "can u help tone down the number of keywords for "singtel""
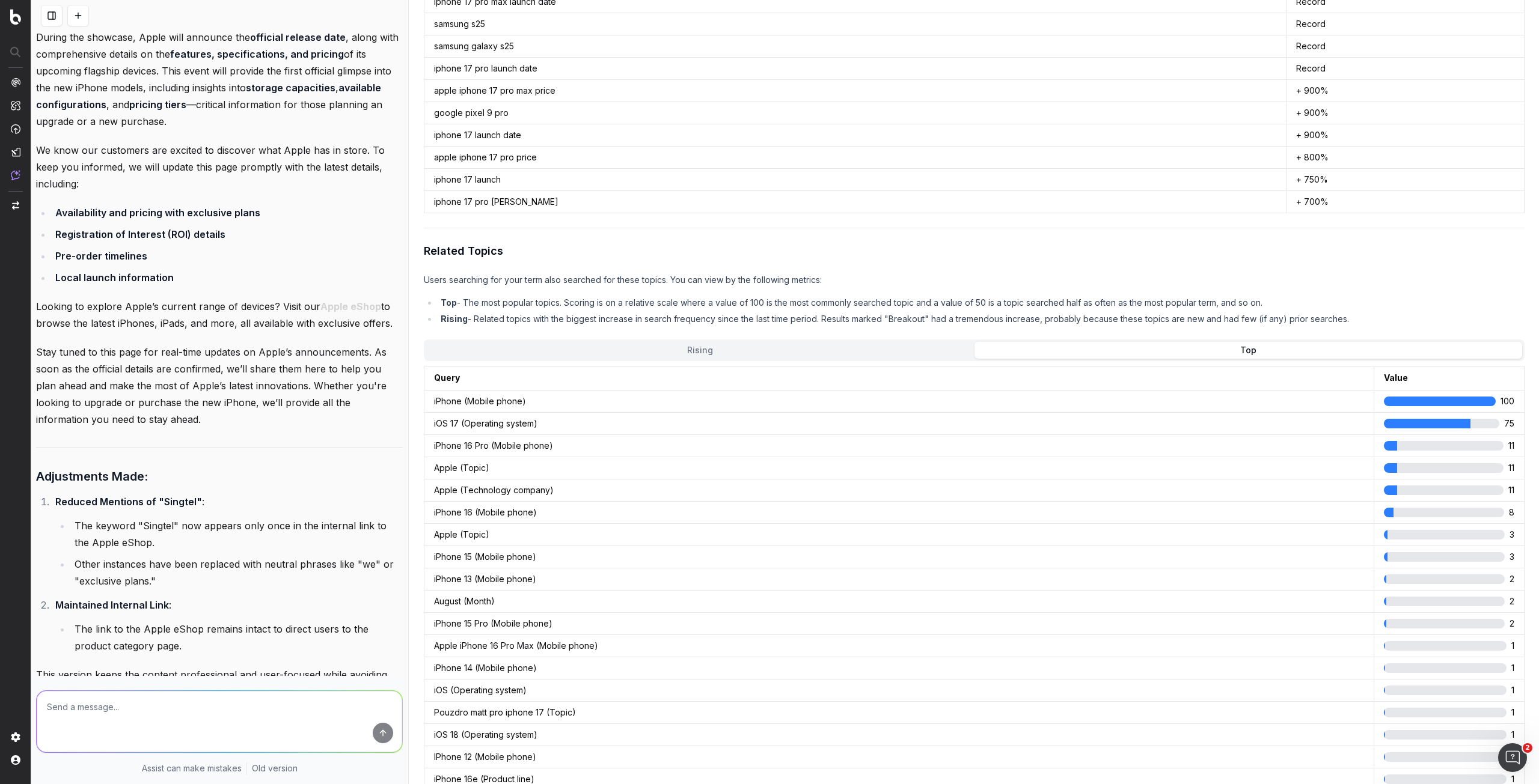
scroll to position [6050, 0]
